Goal: Task Accomplishment & Management: Manage account settings

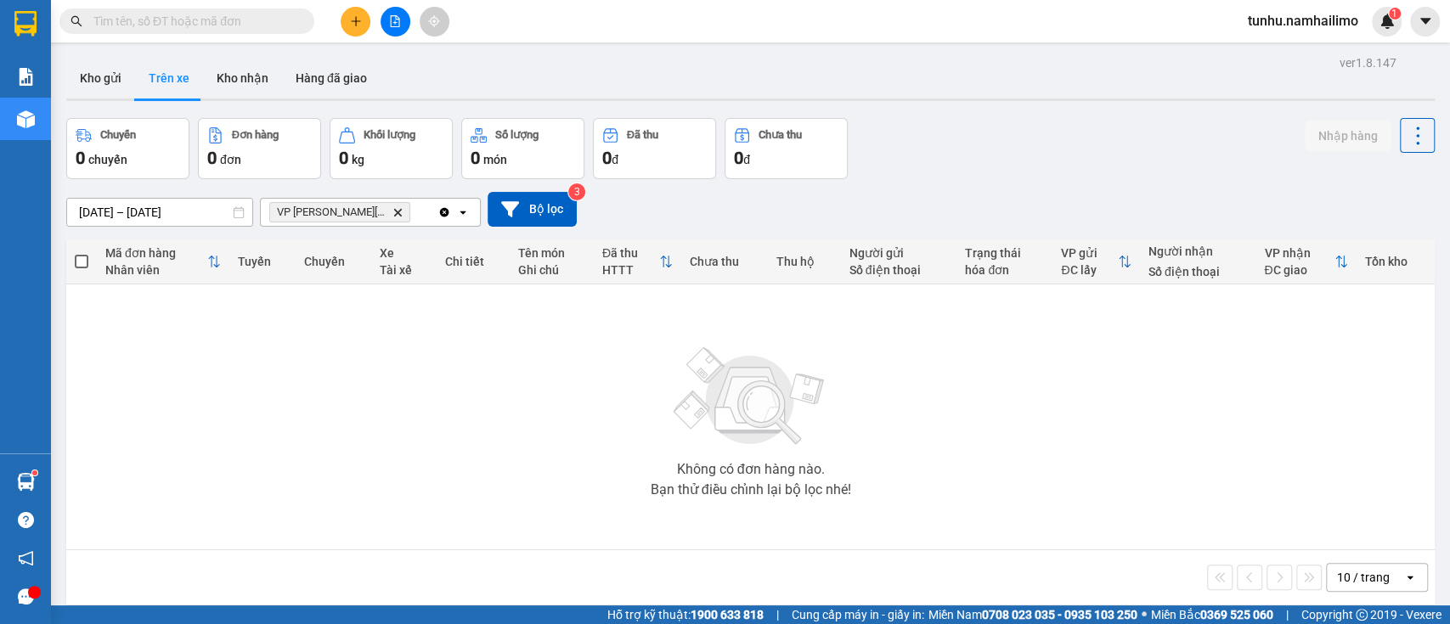
click at [171, 77] on button "Trên xe" at bounding box center [169, 78] width 68 height 41
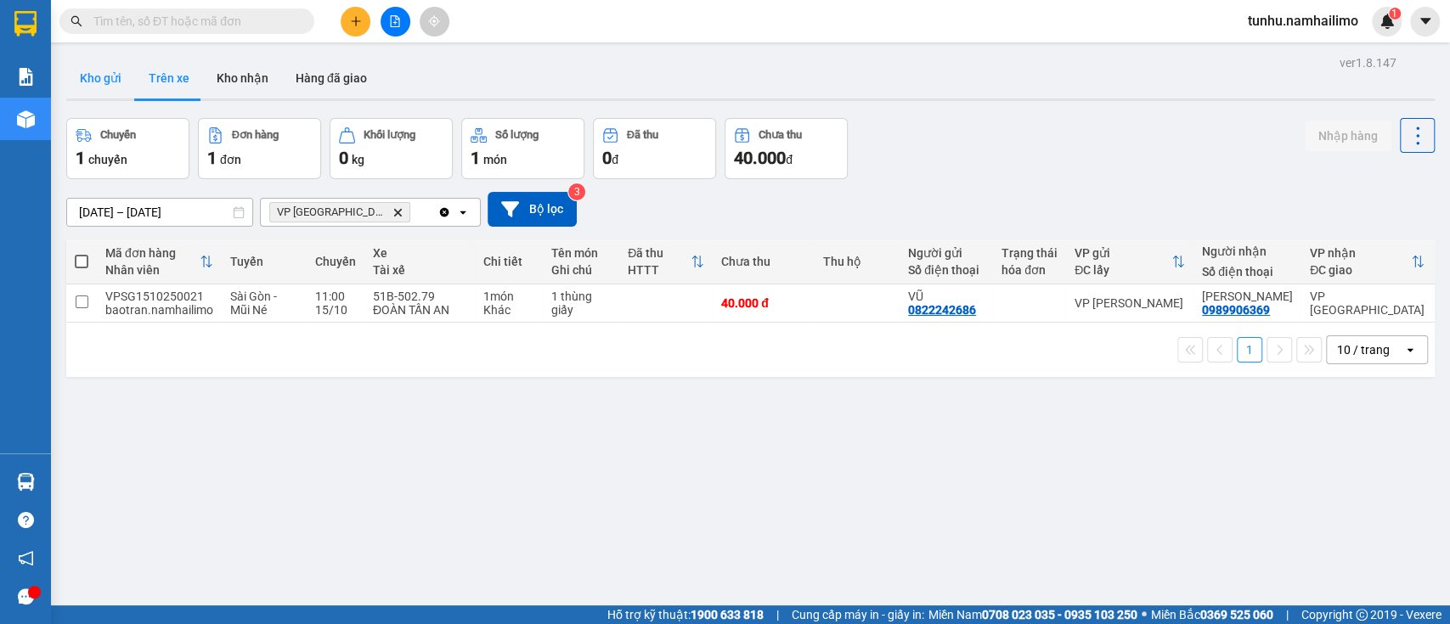
click at [95, 82] on button "Kho gửi" at bounding box center [100, 78] width 69 height 41
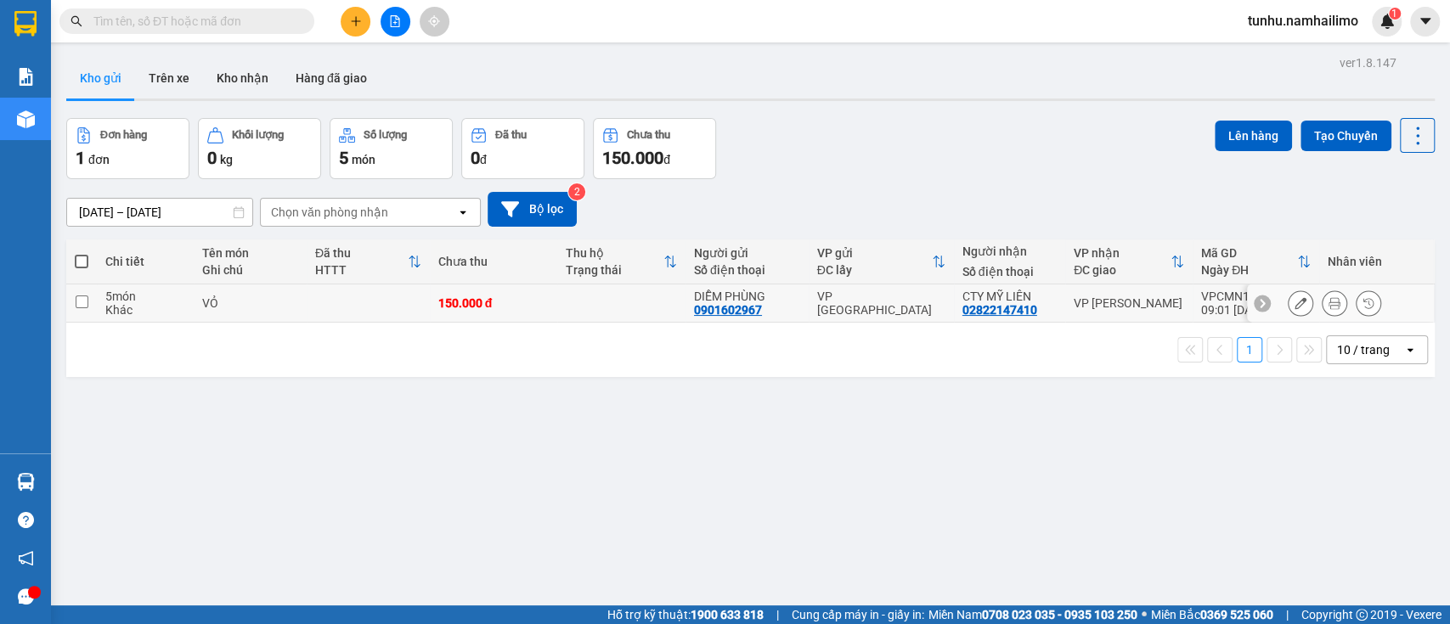
click at [82, 301] on input "checkbox" at bounding box center [82, 302] width 13 height 13
checkbox input "true"
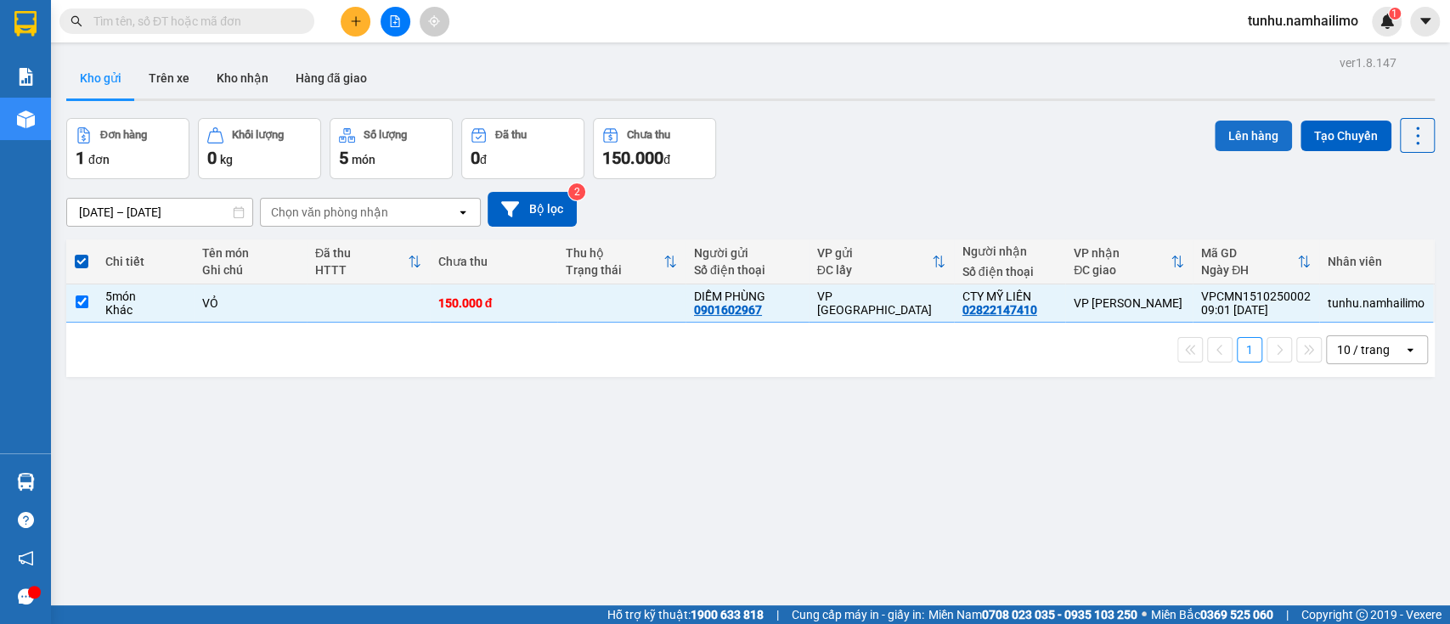
click at [1248, 133] on button "Lên hàng" at bounding box center [1253, 136] width 77 height 31
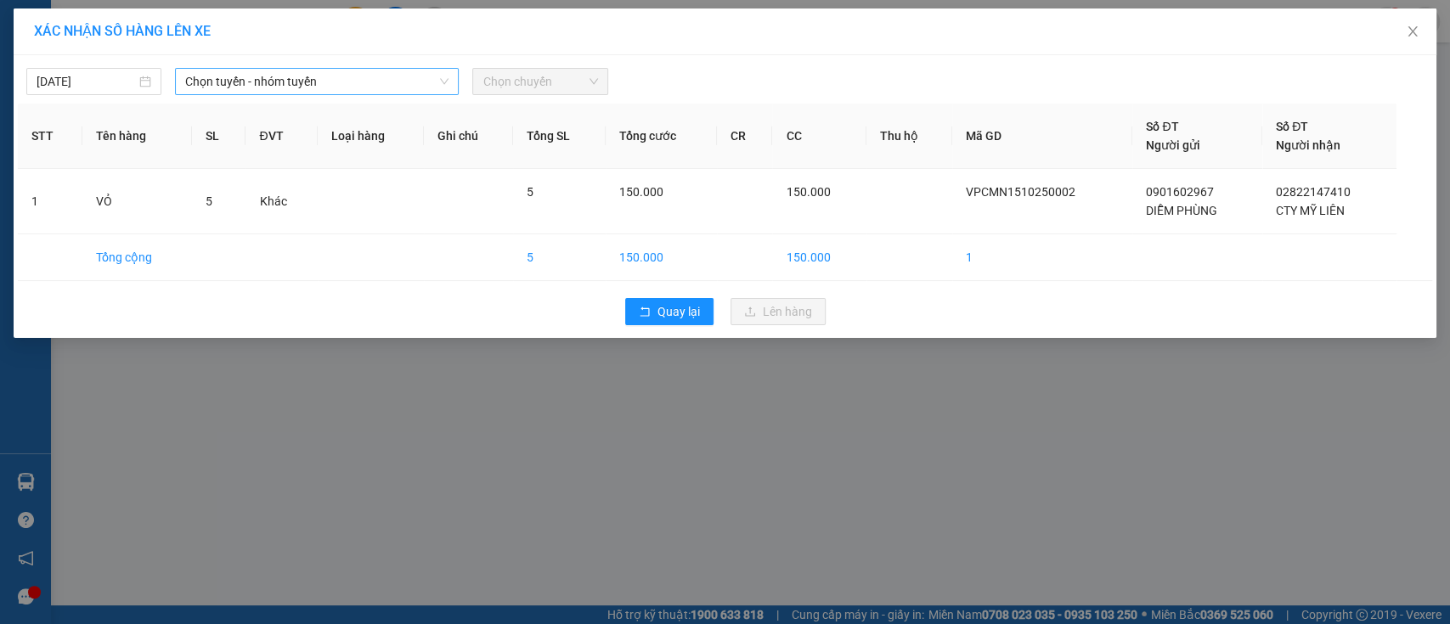
click at [427, 89] on span "Chọn tuyến - nhóm tuyến" at bounding box center [316, 81] width 263 height 25
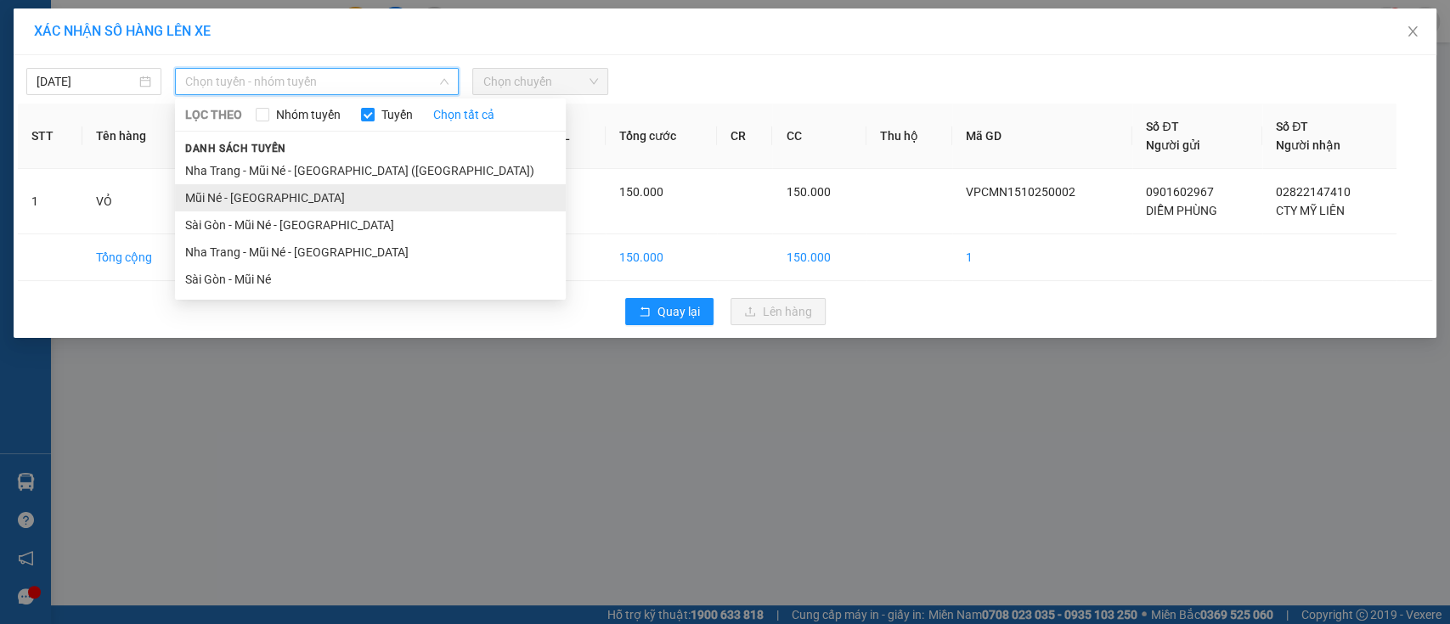
click at [426, 199] on li "Mũi Né - Sài Gòn" at bounding box center [370, 197] width 391 height 27
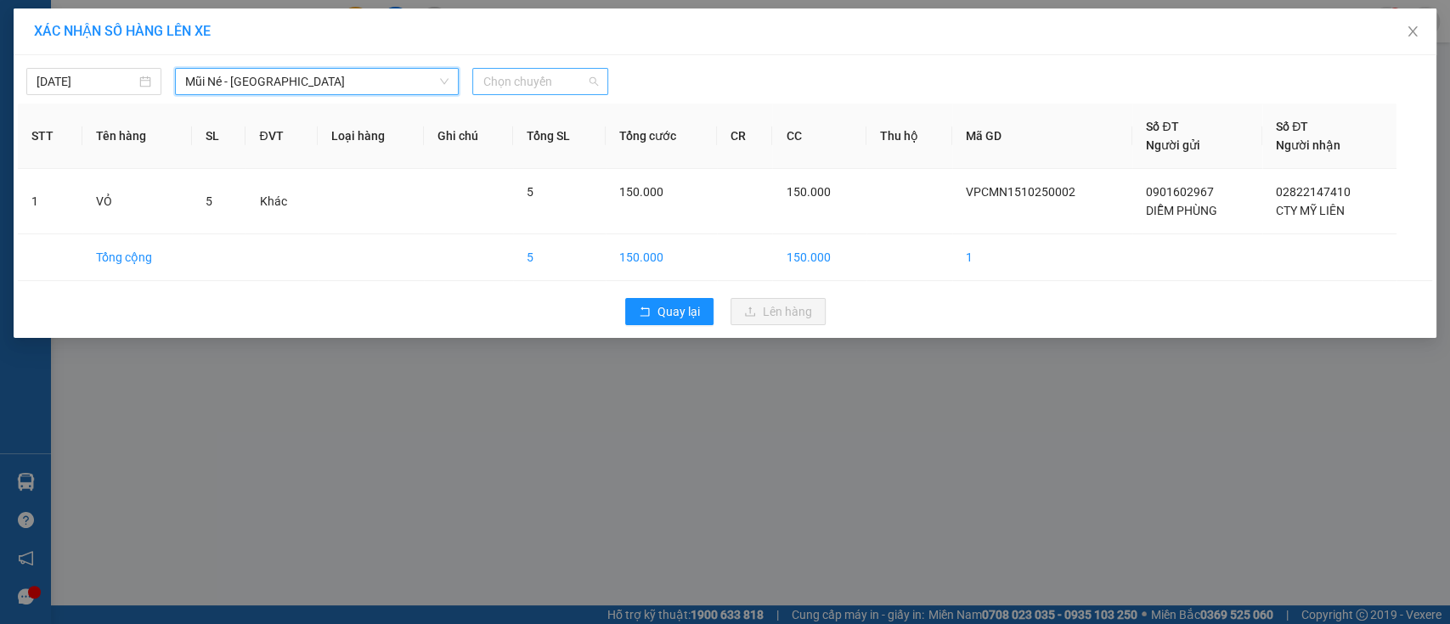
click at [530, 76] on span "Chọn chuyến" at bounding box center [540, 81] width 115 height 25
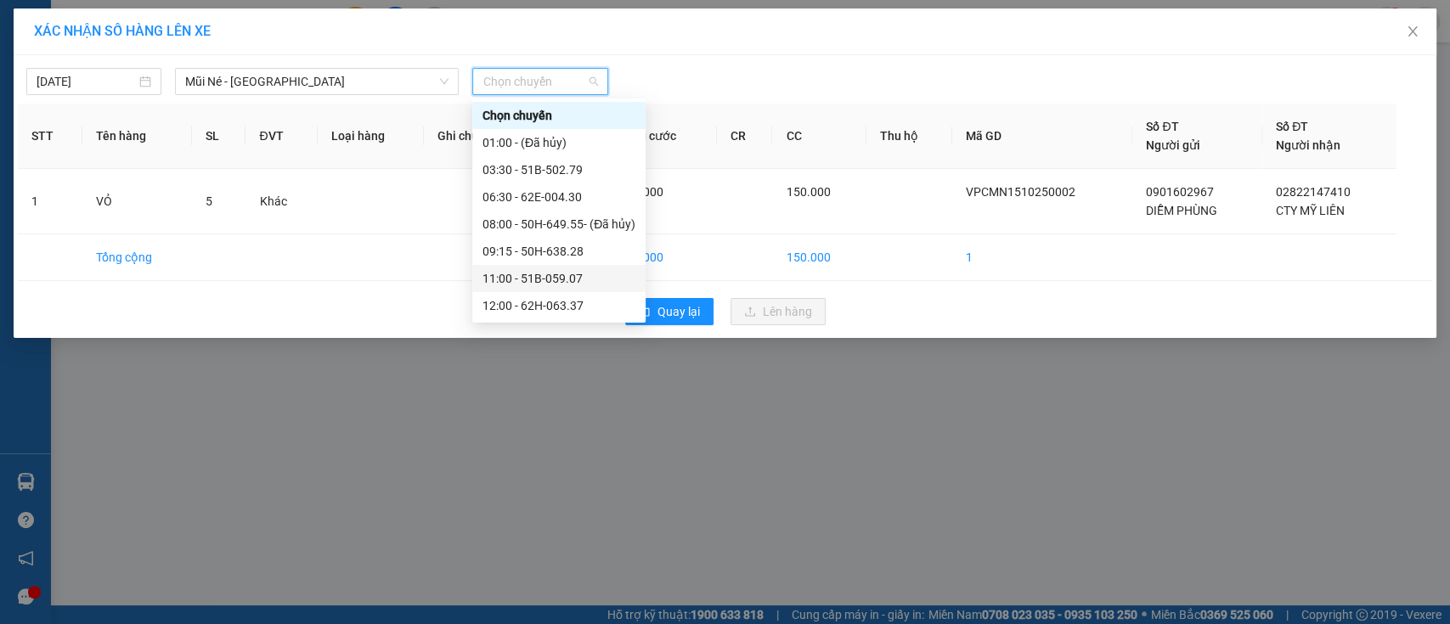
click at [528, 282] on div "11:00 - 51B-059.07" at bounding box center [559, 278] width 153 height 19
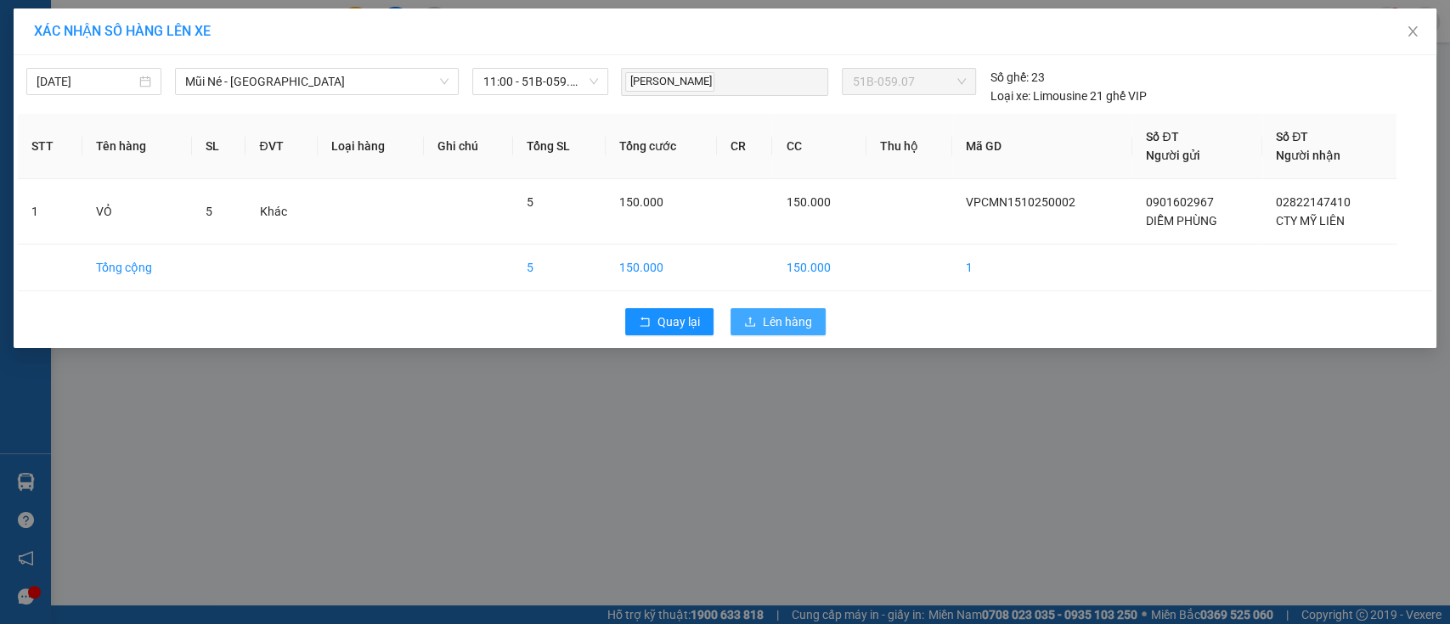
click at [798, 316] on span "Lên hàng" at bounding box center [787, 322] width 49 height 19
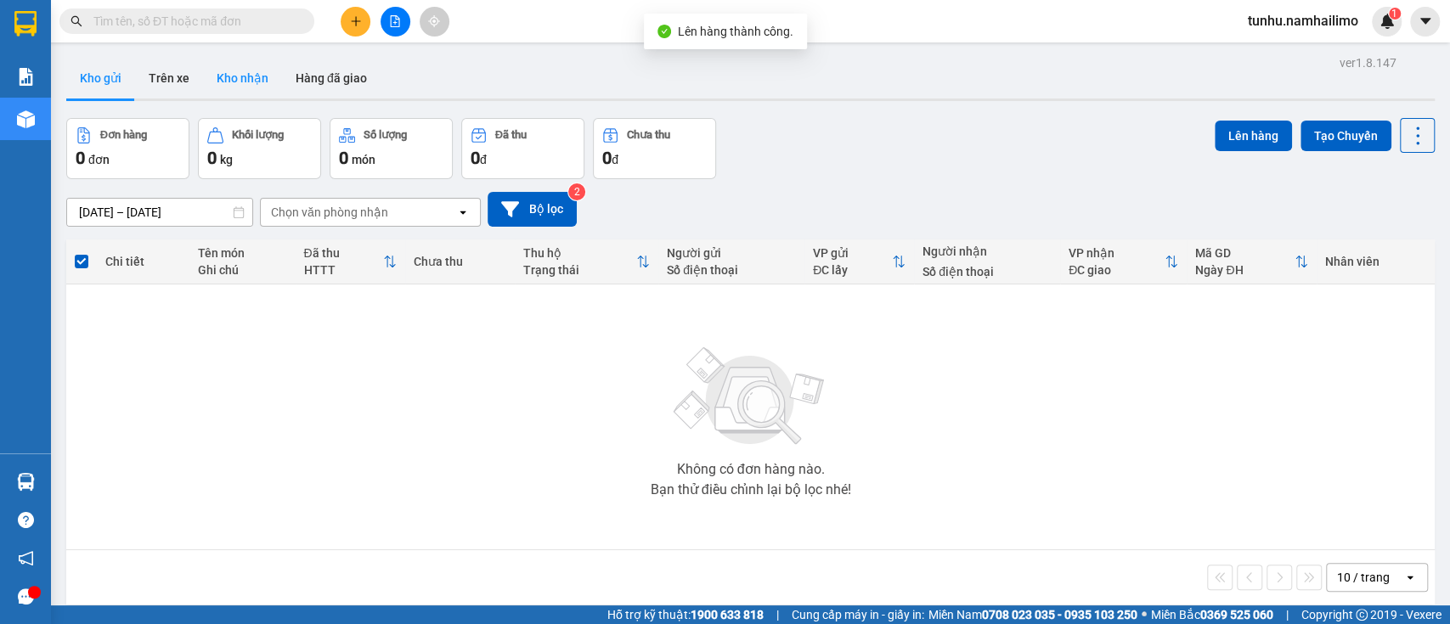
click at [224, 63] on button "Kho nhận" at bounding box center [242, 78] width 79 height 41
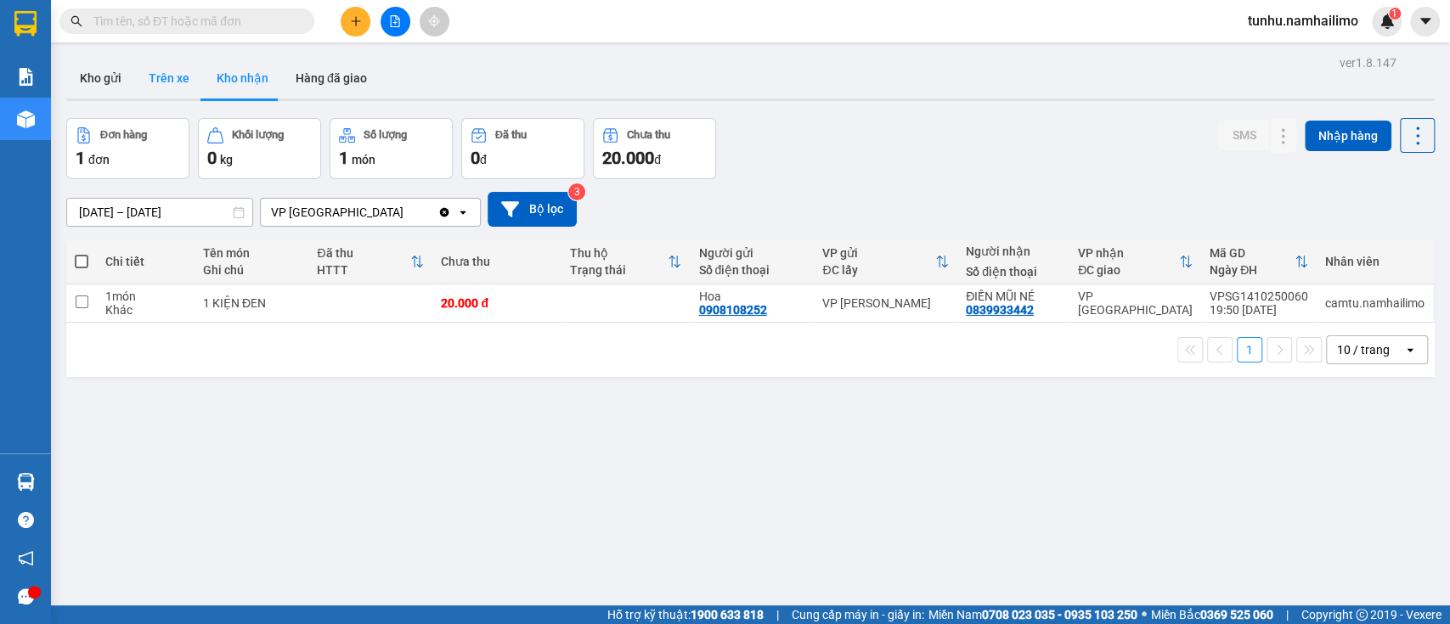
click at [174, 82] on button "Trên xe" at bounding box center [169, 78] width 68 height 41
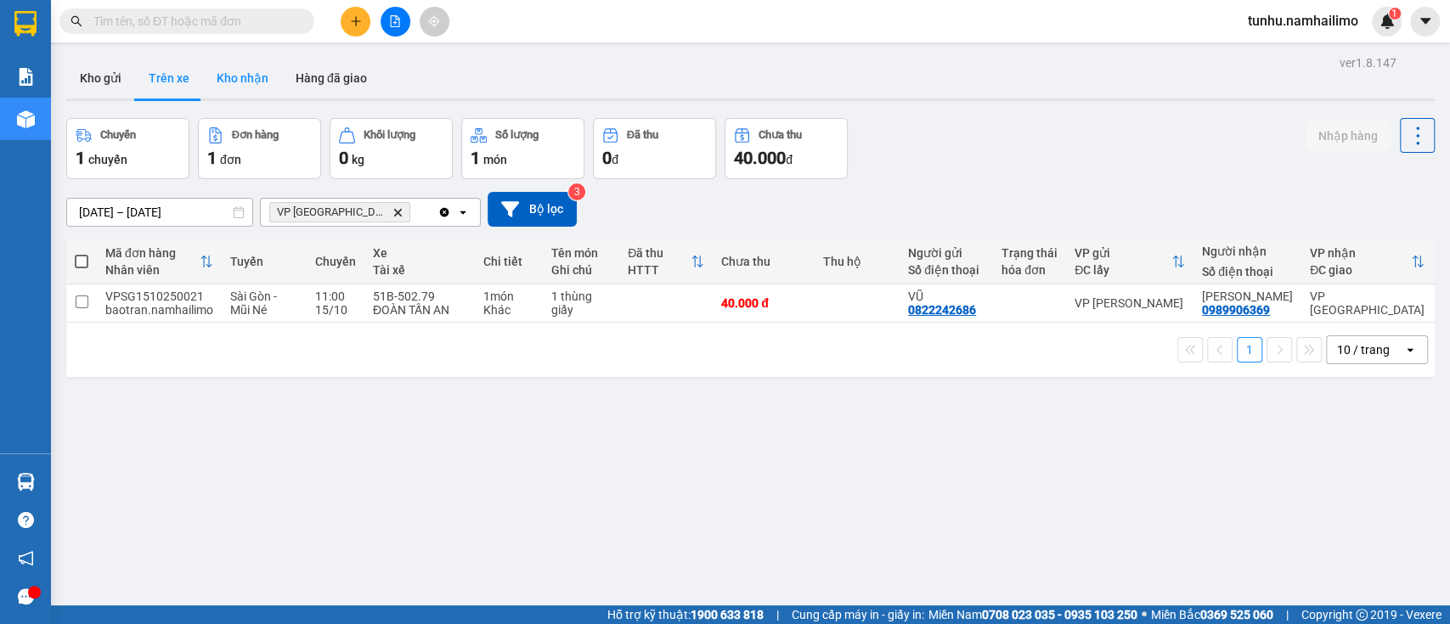
click at [252, 78] on button "Kho nhận" at bounding box center [242, 78] width 79 height 41
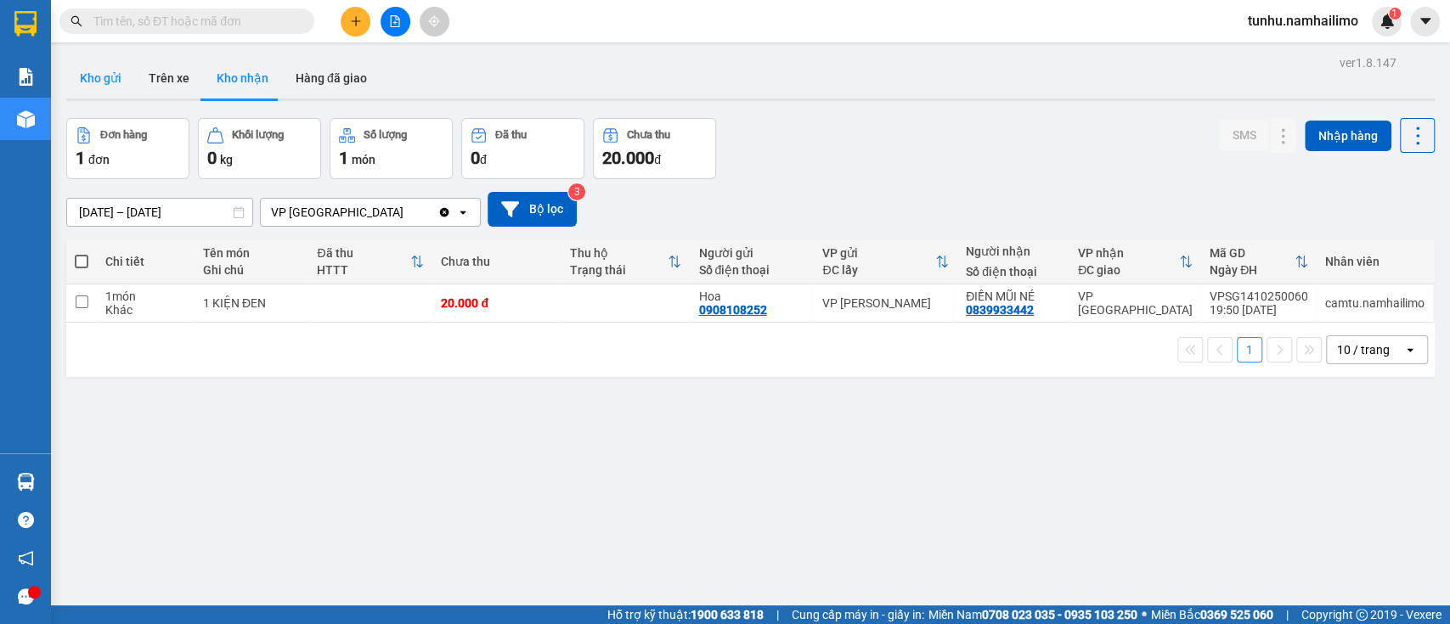
click at [116, 74] on button "Kho gửi" at bounding box center [100, 78] width 69 height 41
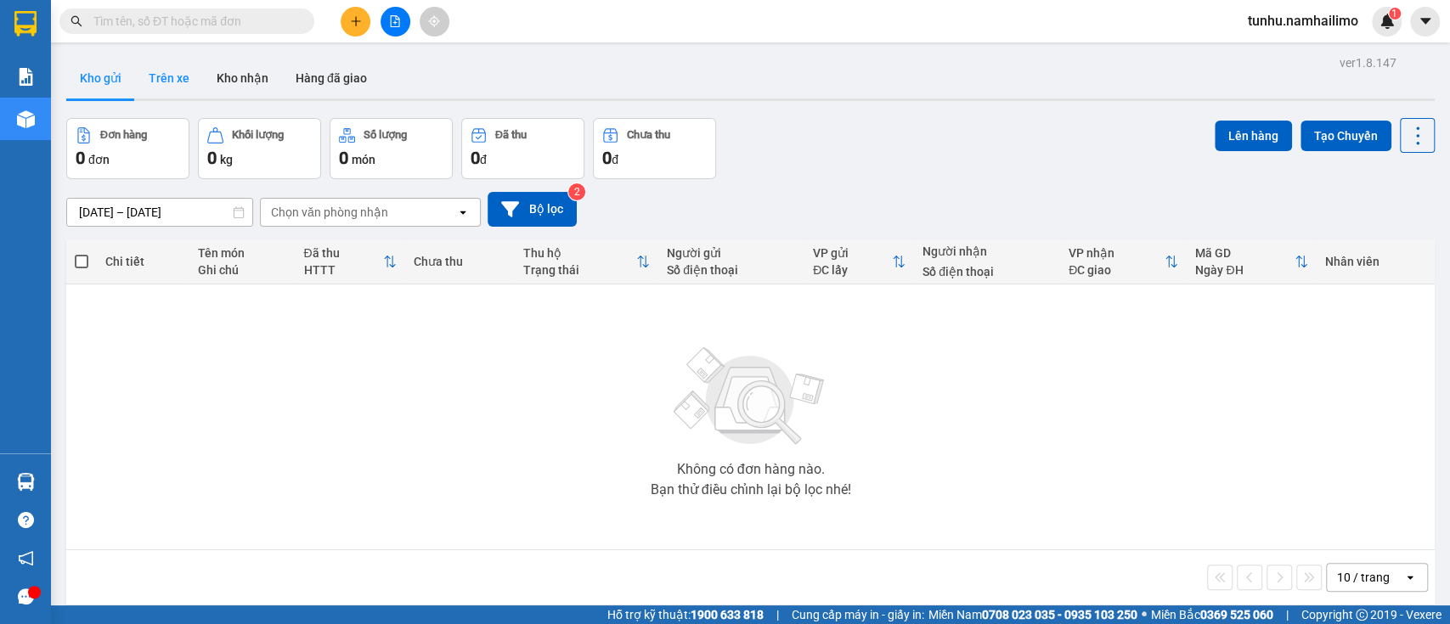
click at [182, 72] on button "Trên xe" at bounding box center [169, 78] width 68 height 41
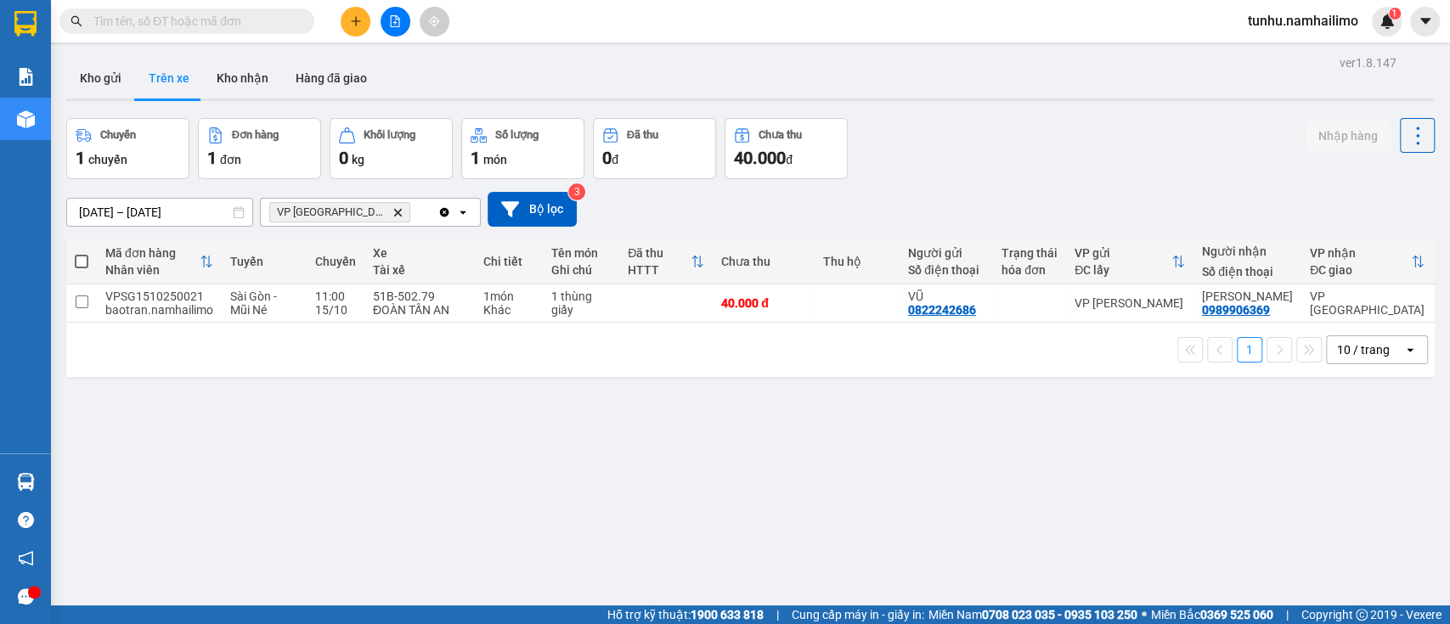
click at [392, 212] on icon "Delete" at bounding box center [397, 212] width 10 height 10
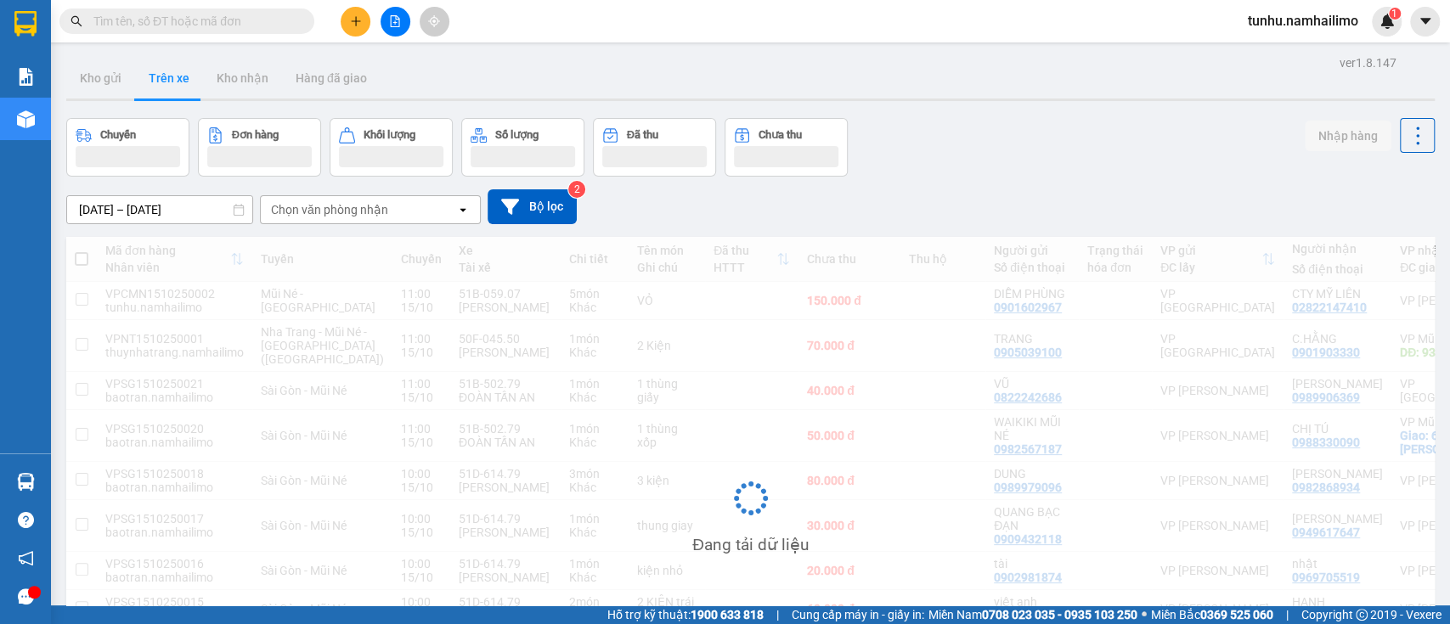
click at [375, 215] on div "Chọn văn phòng nhận" at bounding box center [329, 209] width 117 height 17
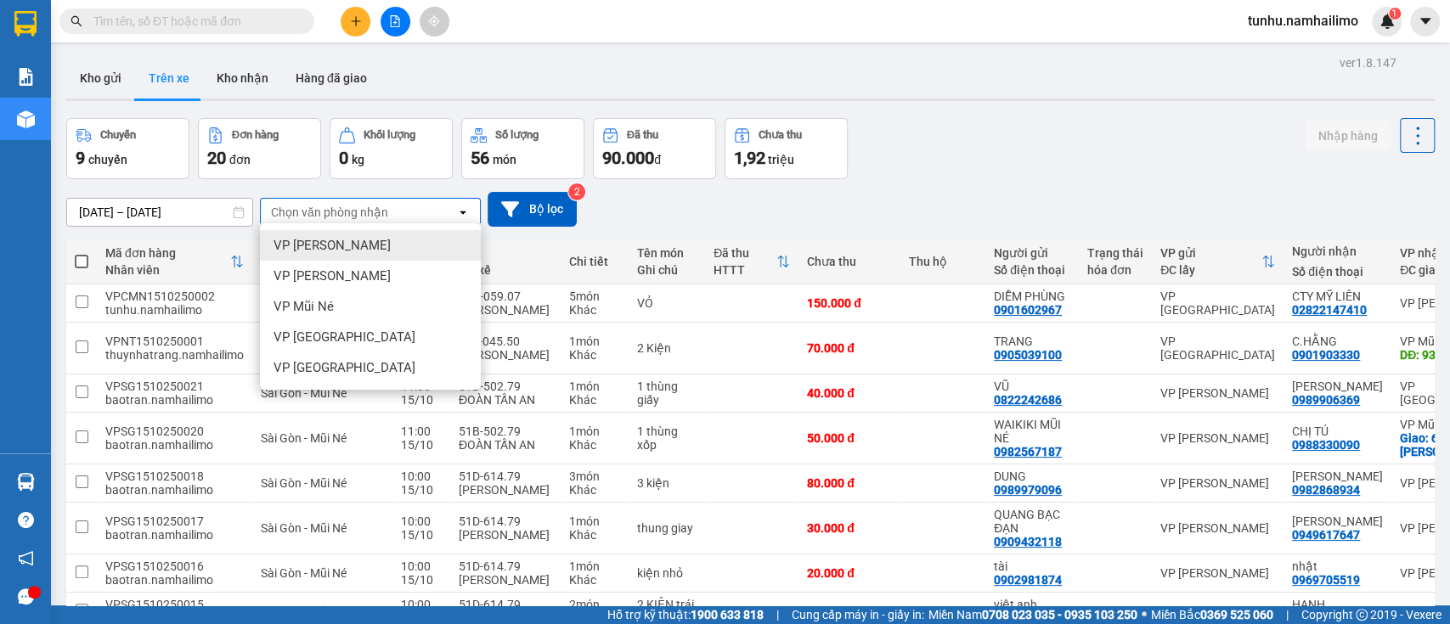
click at [399, 247] on div "[PERSON_NAME] [PERSON_NAME]" at bounding box center [370, 245] width 221 height 31
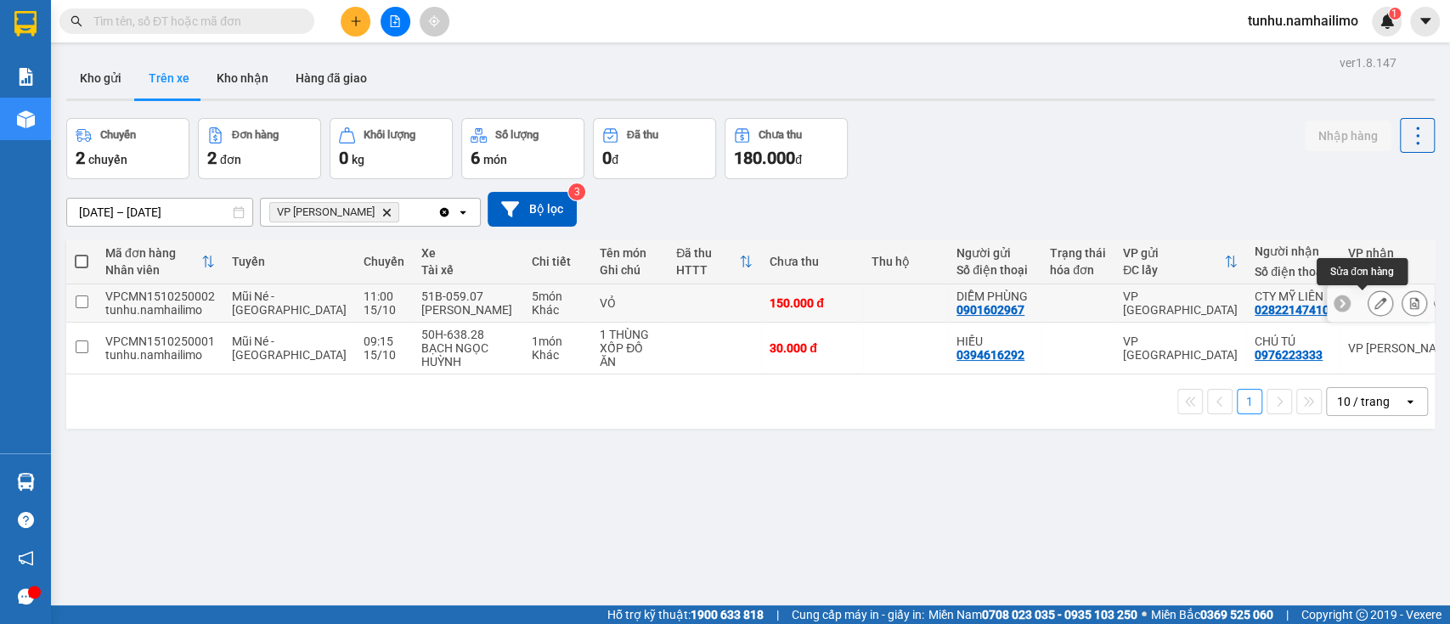
click at [1375, 307] on icon at bounding box center [1381, 303] width 12 height 12
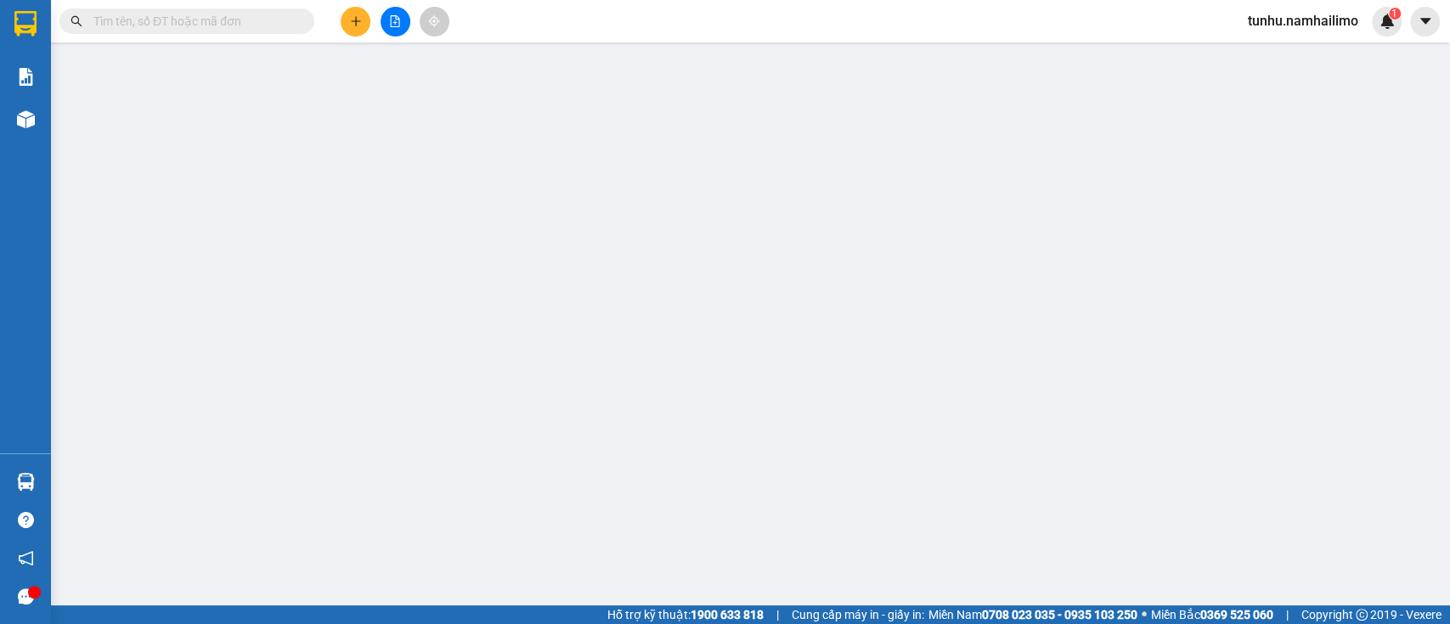
type input "0901602967"
type input "02822147410"
type input "150.000"
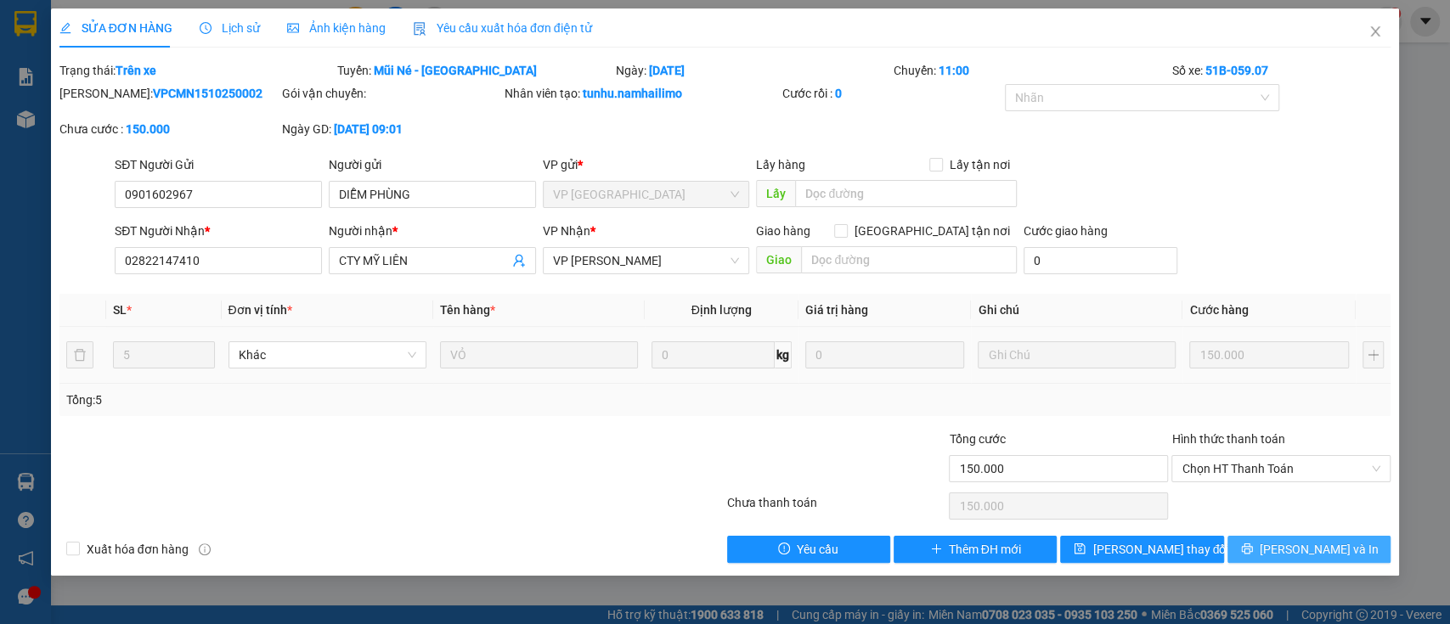
click at [1324, 536] on button "Lưu và In" at bounding box center [1309, 549] width 163 height 27
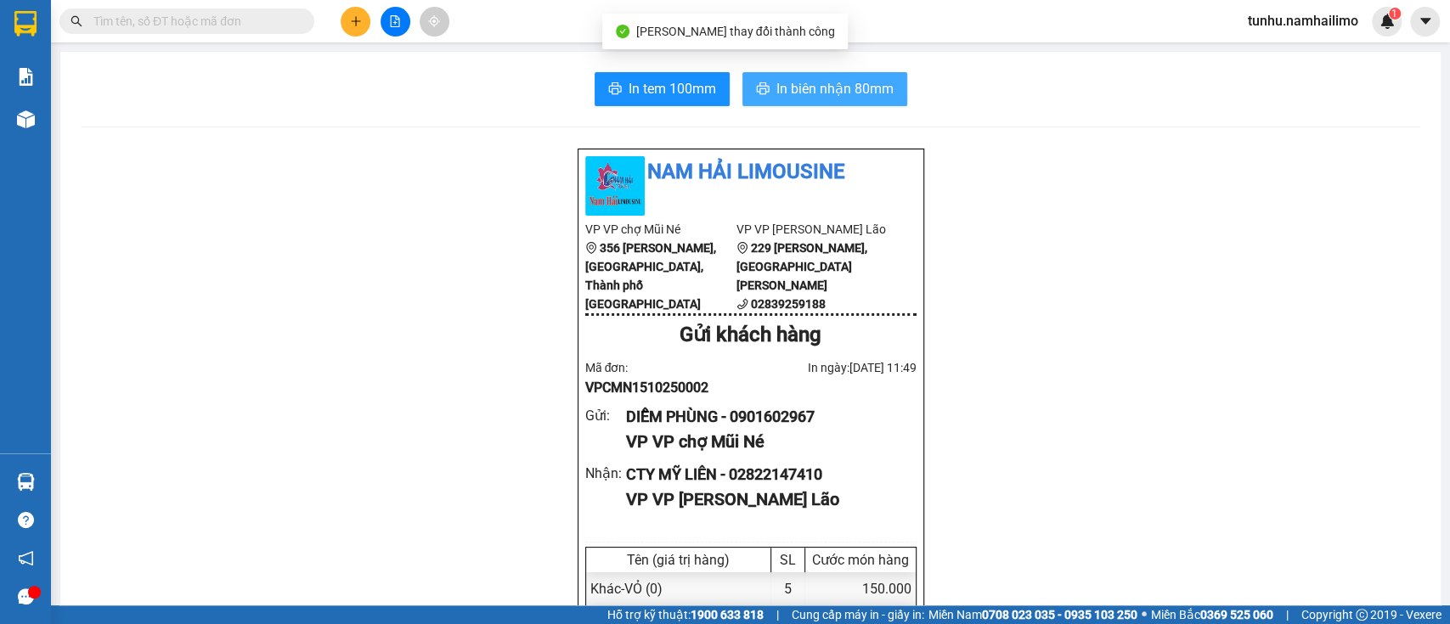
click at [835, 75] on button "In biên nhận 80mm" at bounding box center [825, 89] width 165 height 34
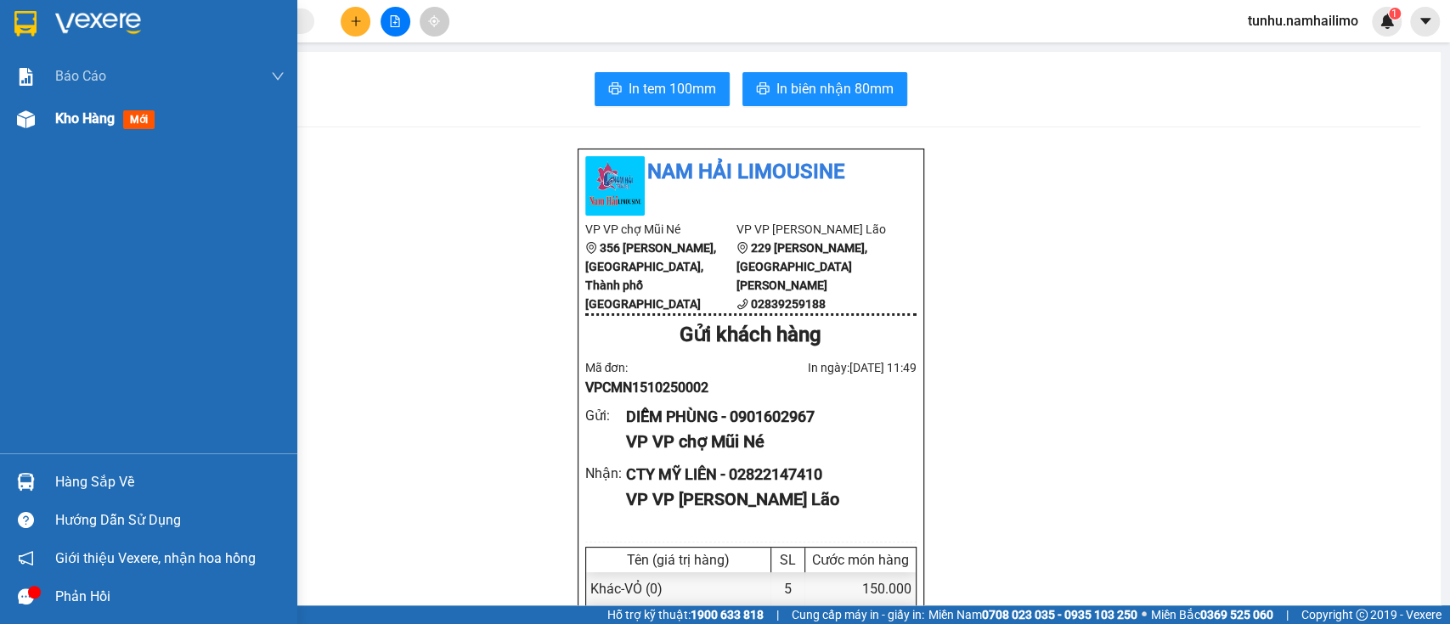
click at [118, 108] on div "Kho hàng mới" at bounding box center [108, 118] width 106 height 21
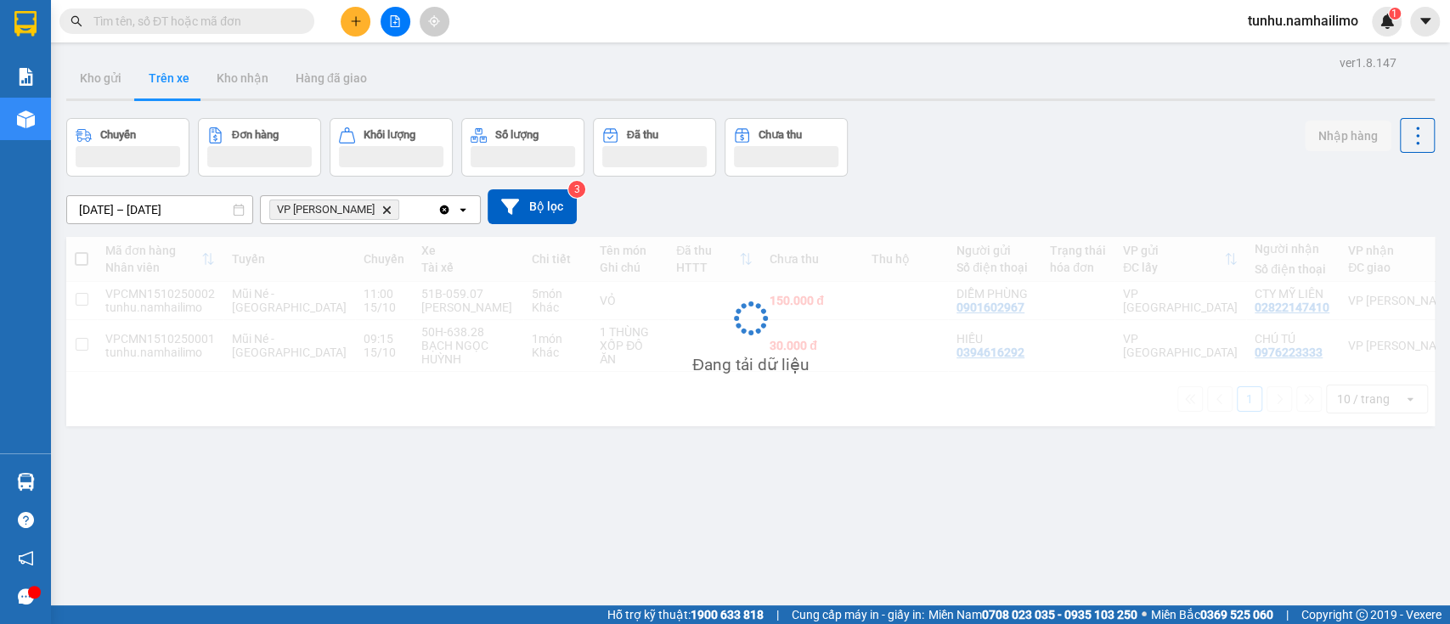
click at [376, 217] on span "VP Phạm Ngũ Lão Delete" at bounding box center [334, 210] width 130 height 20
click at [376, 198] on div "VP Phạm Ngũ Lão Delete" at bounding box center [349, 209] width 177 height 27
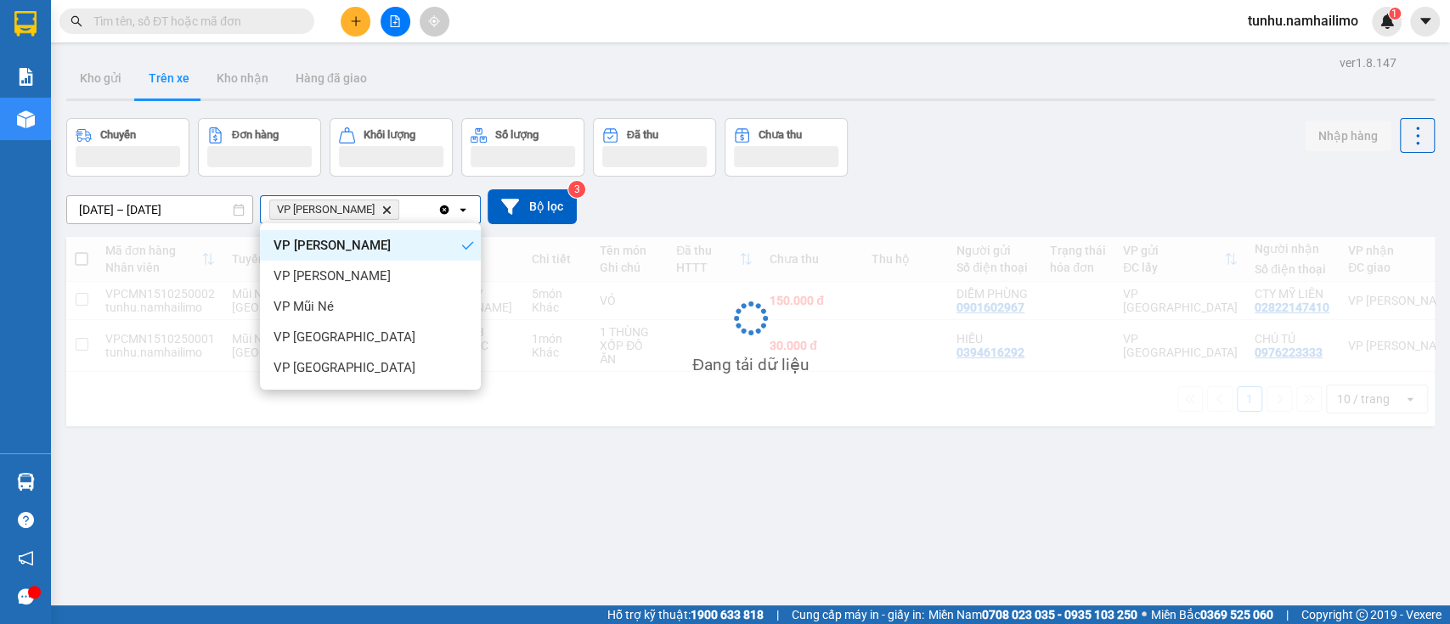
click at [376, 202] on span "VP Phạm Ngũ Lão Delete" at bounding box center [334, 210] width 130 height 20
click at [359, 376] on div "VP [PERSON_NAME][GEOGRAPHIC_DATA]" at bounding box center [370, 368] width 221 height 31
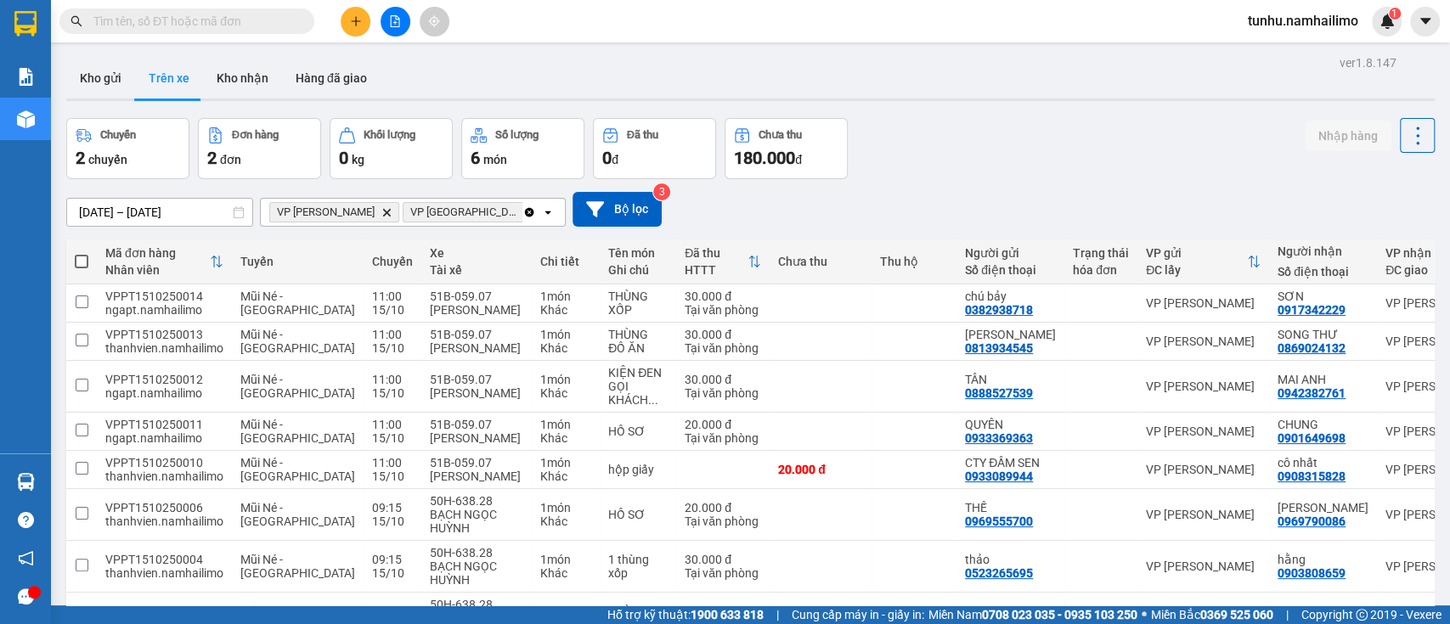
click at [381, 214] on icon "Delete" at bounding box center [386, 212] width 10 height 10
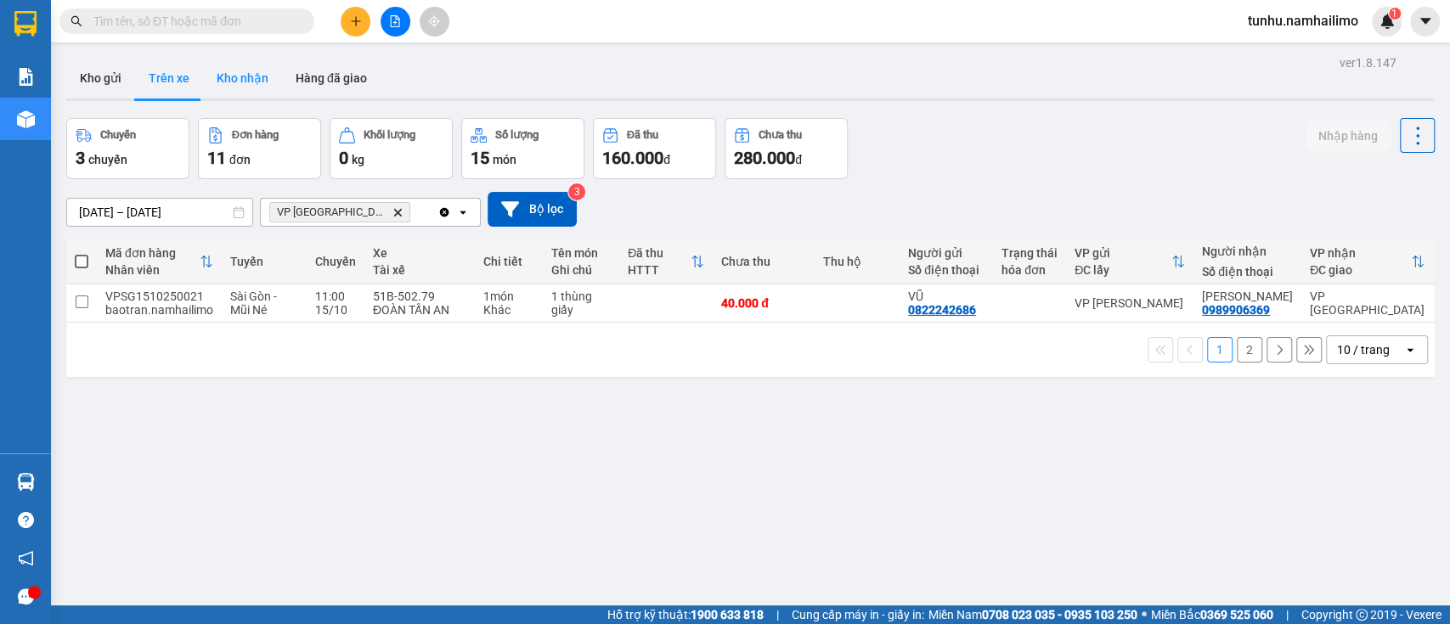
click at [235, 82] on button "Kho nhận" at bounding box center [242, 78] width 79 height 41
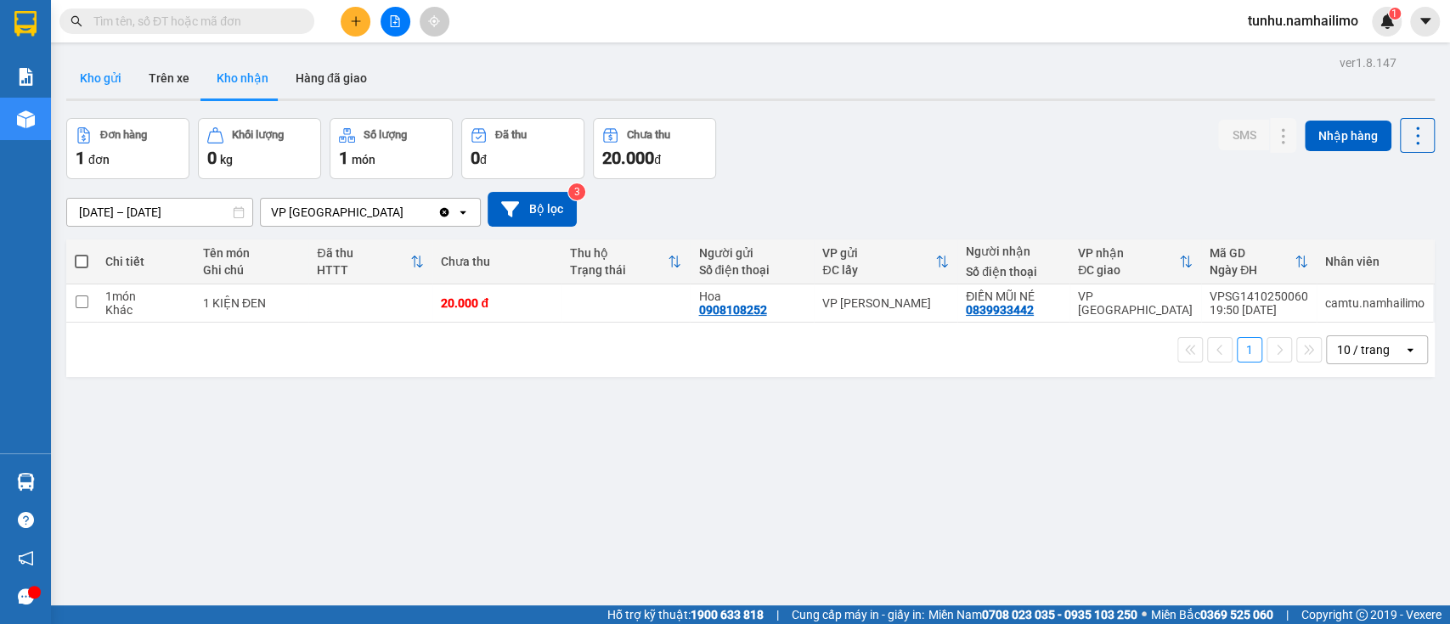
click at [100, 78] on button "Kho gửi" at bounding box center [100, 78] width 69 height 41
